Goal: Check status: Check status

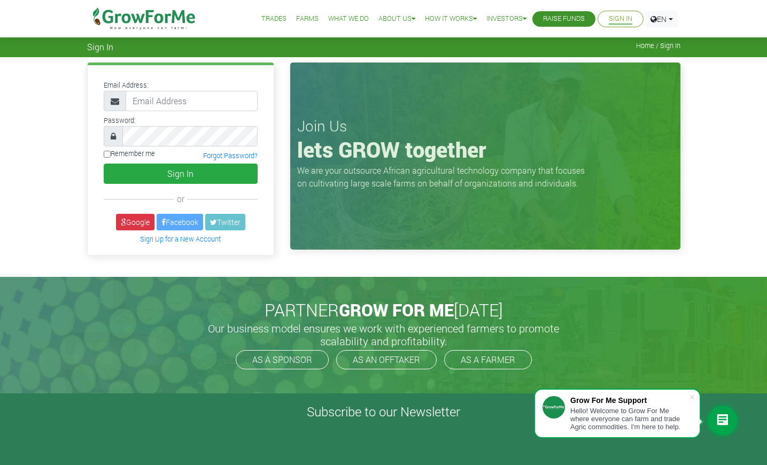
type input "[EMAIL_ADDRESS][DOMAIN_NAME]"
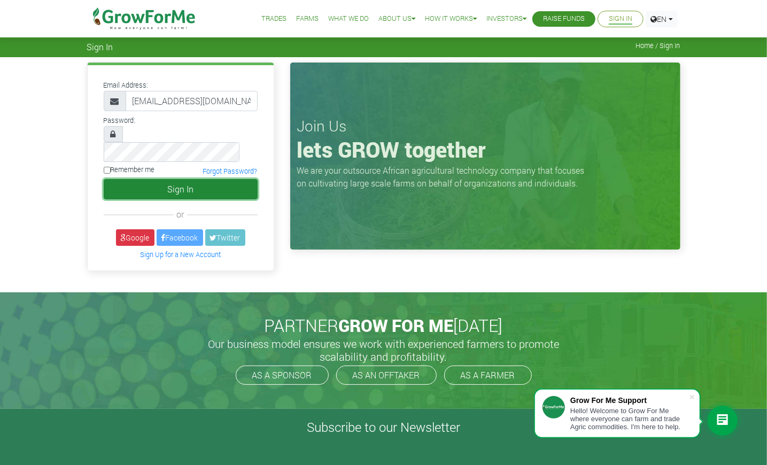
click at [181, 179] on button "Sign In" at bounding box center [181, 189] width 154 height 20
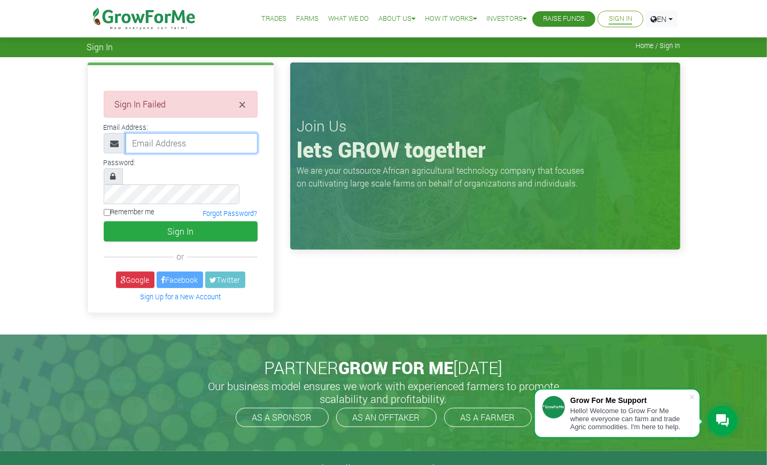
click at [208, 141] on input "email" at bounding box center [192, 143] width 132 height 20
type input "faridmumin519@gmail.com"
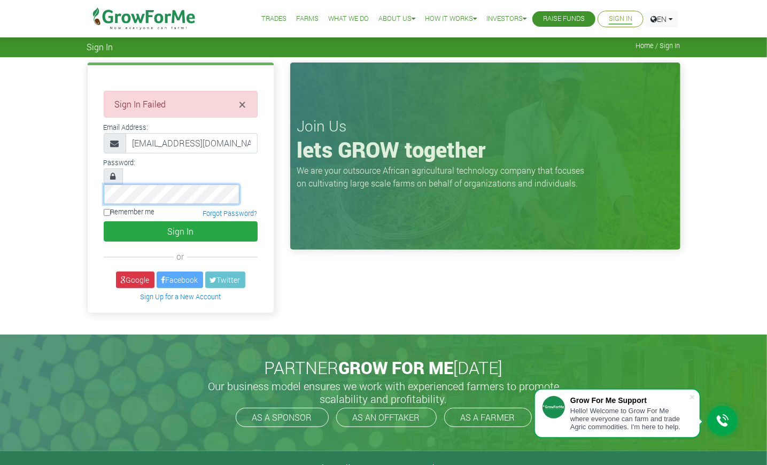
click at [104, 221] on button "Sign In" at bounding box center [181, 231] width 154 height 20
click at [214, 154] on div "× Sign In Failed Email Address:" at bounding box center [181, 188] width 186 height 247
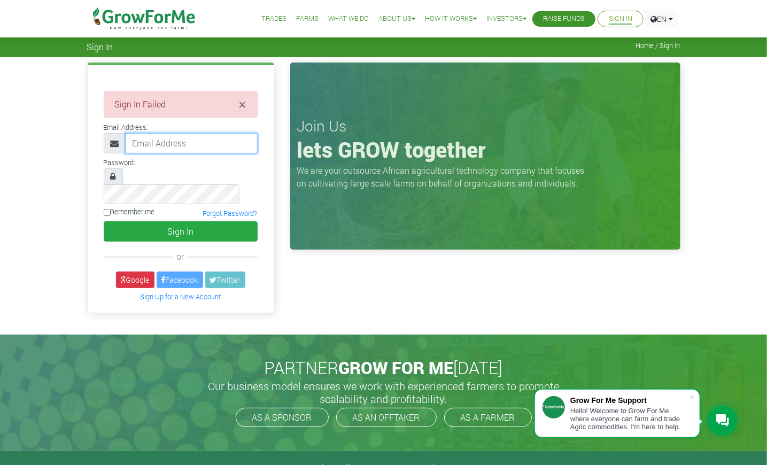
click at [209, 145] on input "email" at bounding box center [192, 143] width 132 height 20
type input "faridmumin519@gmail.com"
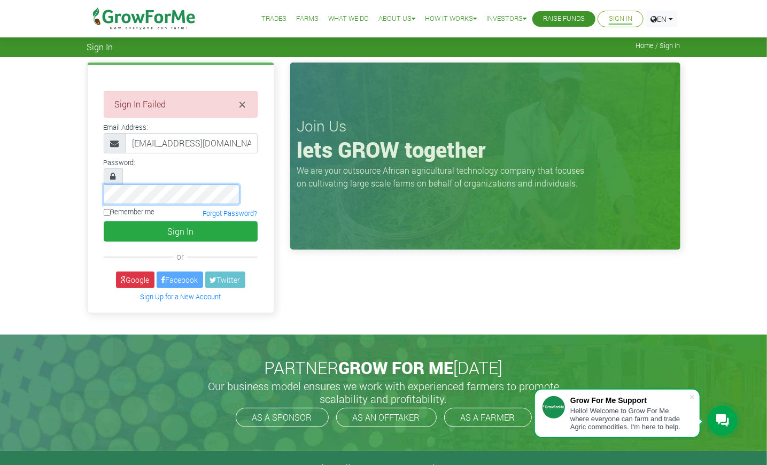
click at [104, 221] on button "Sign In" at bounding box center [181, 231] width 154 height 20
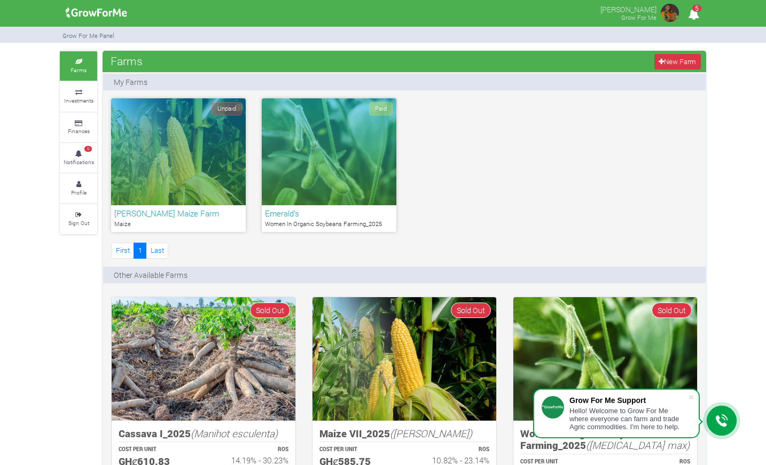
click at [330, 143] on div "Paid" at bounding box center [329, 151] width 135 height 107
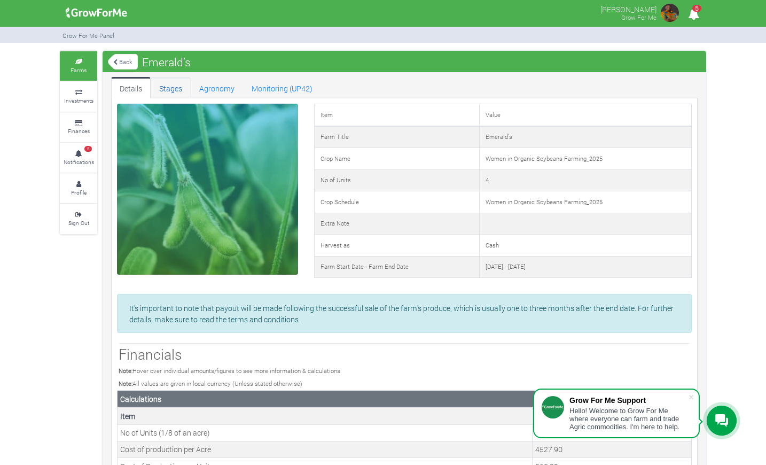
click at [170, 88] on link "Stages" at bounding box center [171, 87] width 40 height 21
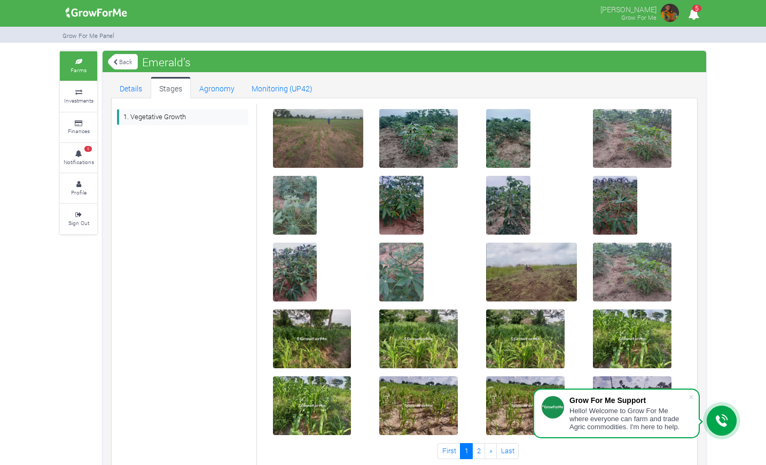
scroll to position [19, 0]
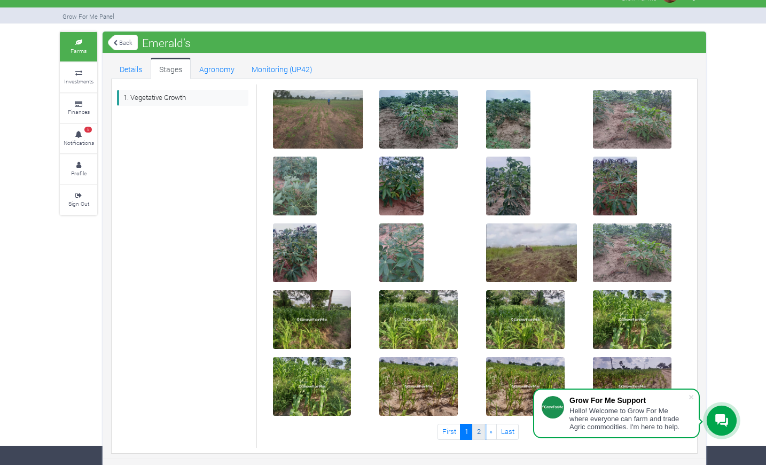
click at [480, 427] on link "2" at bounding box center [478, 431] width 13 height 15
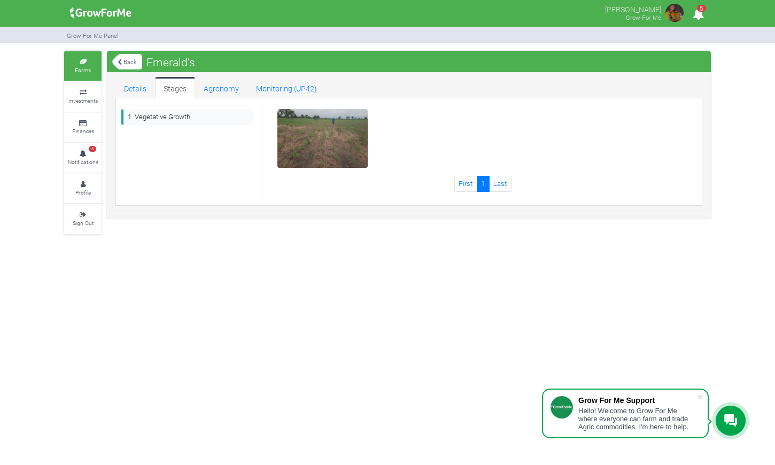
click at [315, 137] on img at bounding box center [323, 139] width 34 height 34
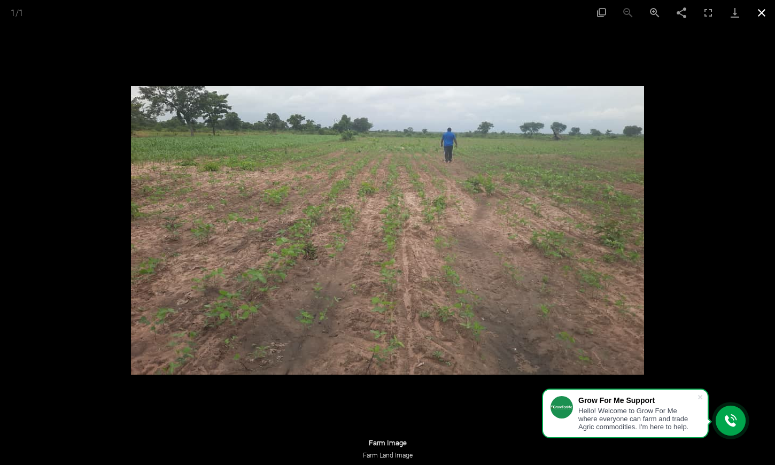
click at [764, 13] on button "Close gallery" at bounding box center [761, 12] width 27 height 25
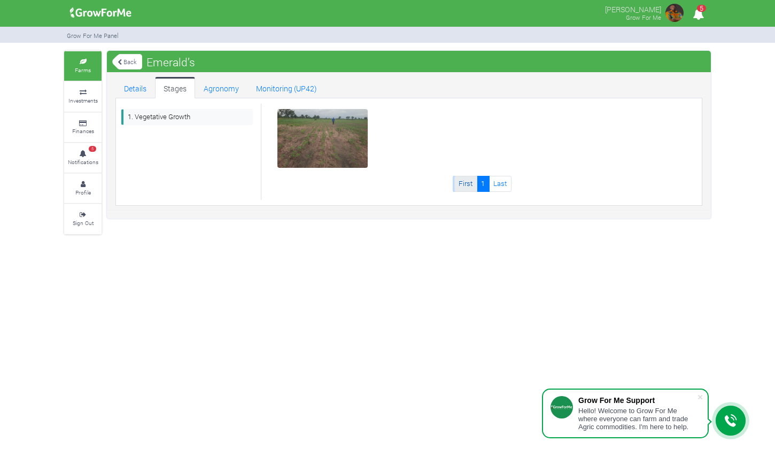
click at [465, 186] on link "First" at bounding box center [465, 183] width 23 height 15
click at [144, 81] on link "Details" at bounding box center [135, 87] width 40 height 21
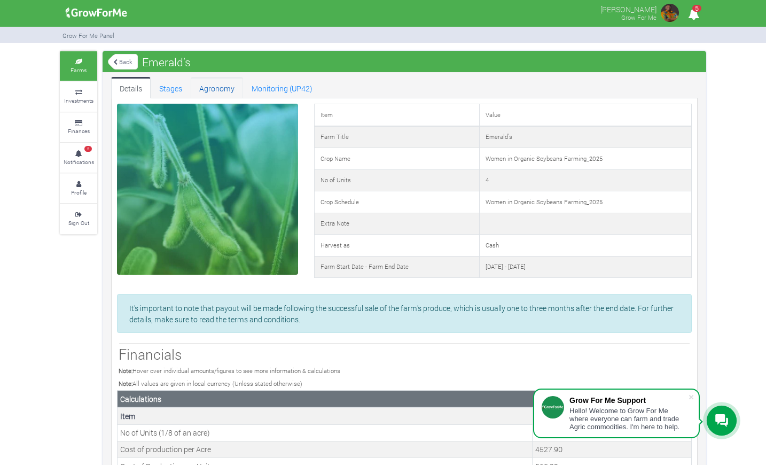
click at [223, 89] on link "Agronomy" at bounding box center [217, 87] width 52 height 21
click at [173, 88] on link "Stages" at bounding box center [171, 87] width 40 height 21
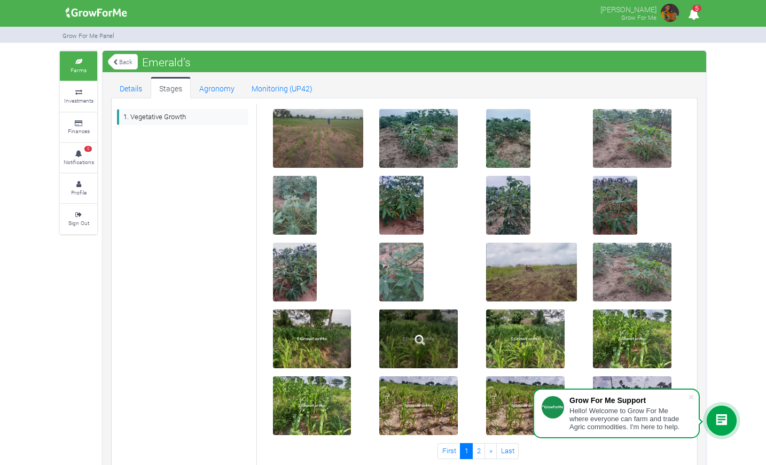
scroll to position [19, 0]
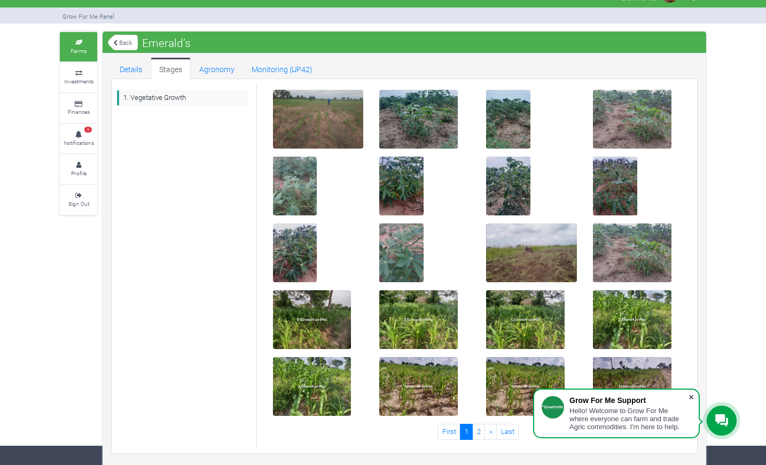
click at [690, 397] on span at bounding box center [691, 397] width 11 height 11
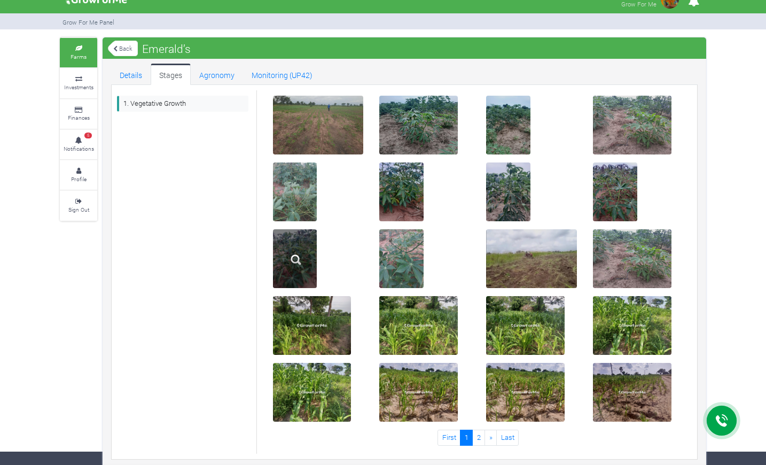
scroll to position [0, 0]
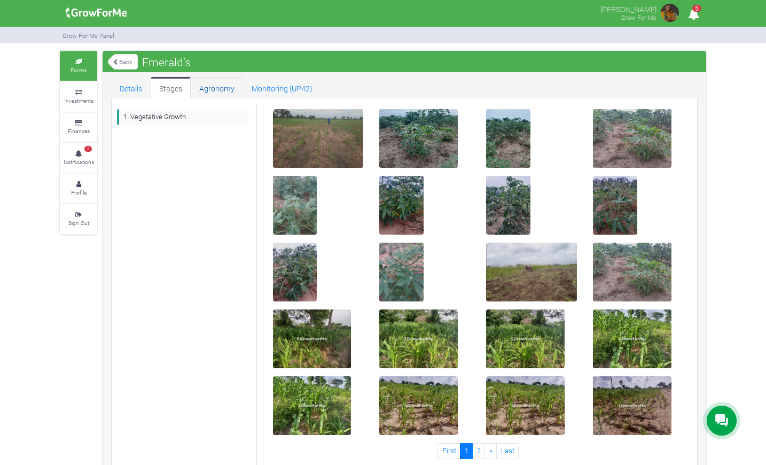
click at [214, 89] on link "Agronomy" at bounding box center [217, 87] width 52 height 21
click at [192, 116] on link "1. Vegetative Growth" at bounding box center [182, 116] width 131 height 15
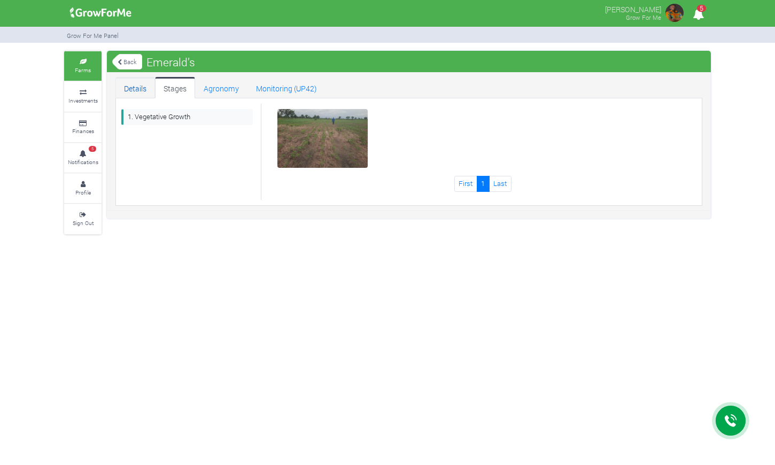
click at [136, 88] on link "Details" at bounding box center [135, 87] width 40 height 21
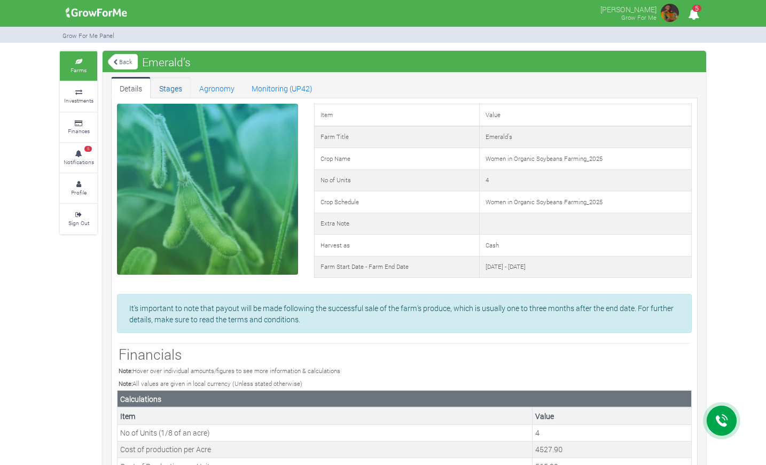
click at [166, 87] on link "Stages" at bounding box center [171, 87] width 40 height 21
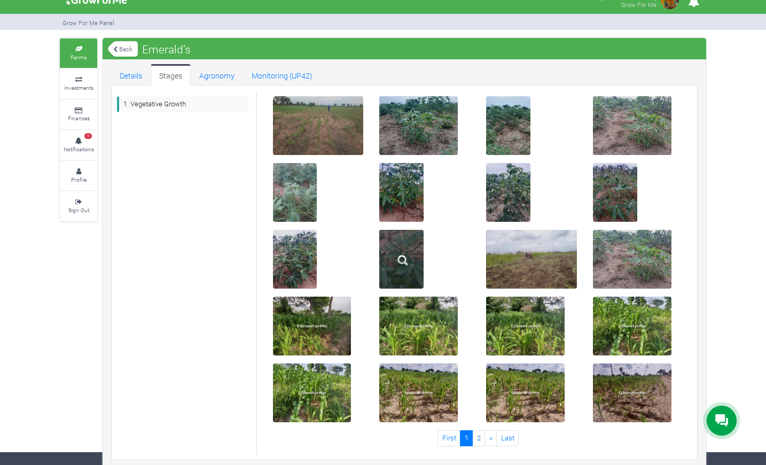
scroll to position [19, 0]
